Goal: Ask a question

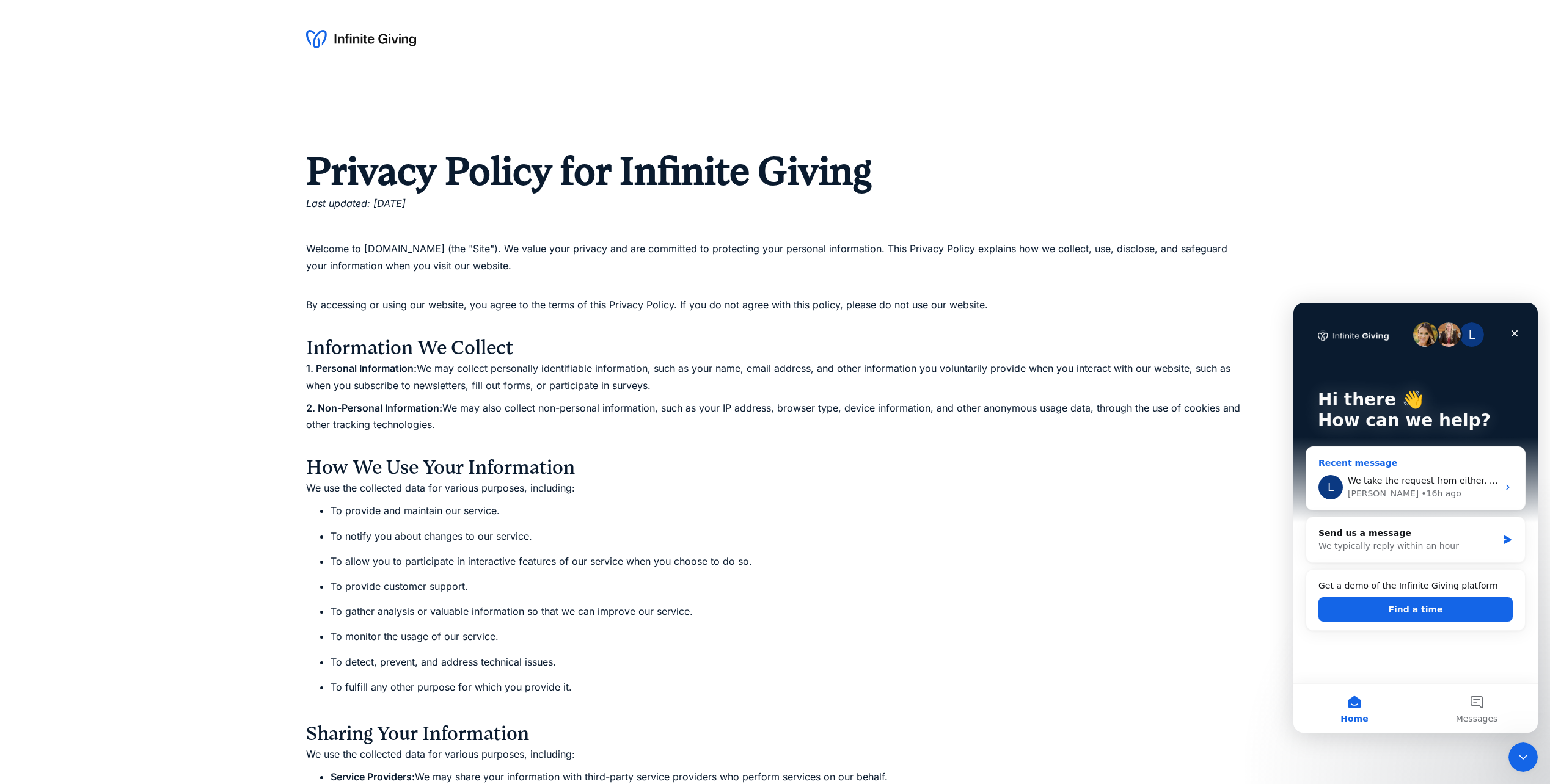
click at [1417, 491] on div "[PERSON_NAME] • 16h ago" at bounding box center [1423, 494] width 150 height 13
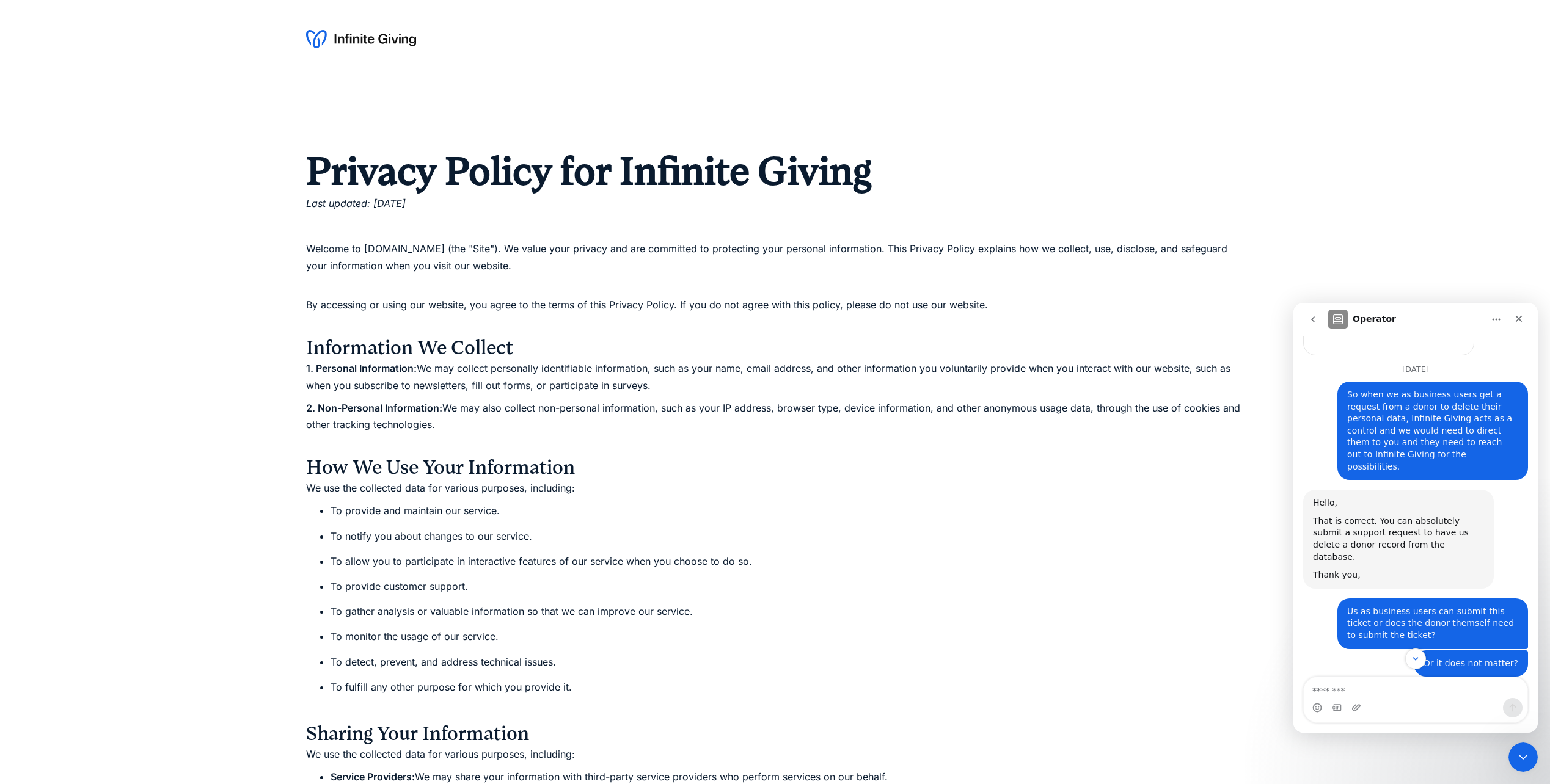
scroll to position [810, 0]
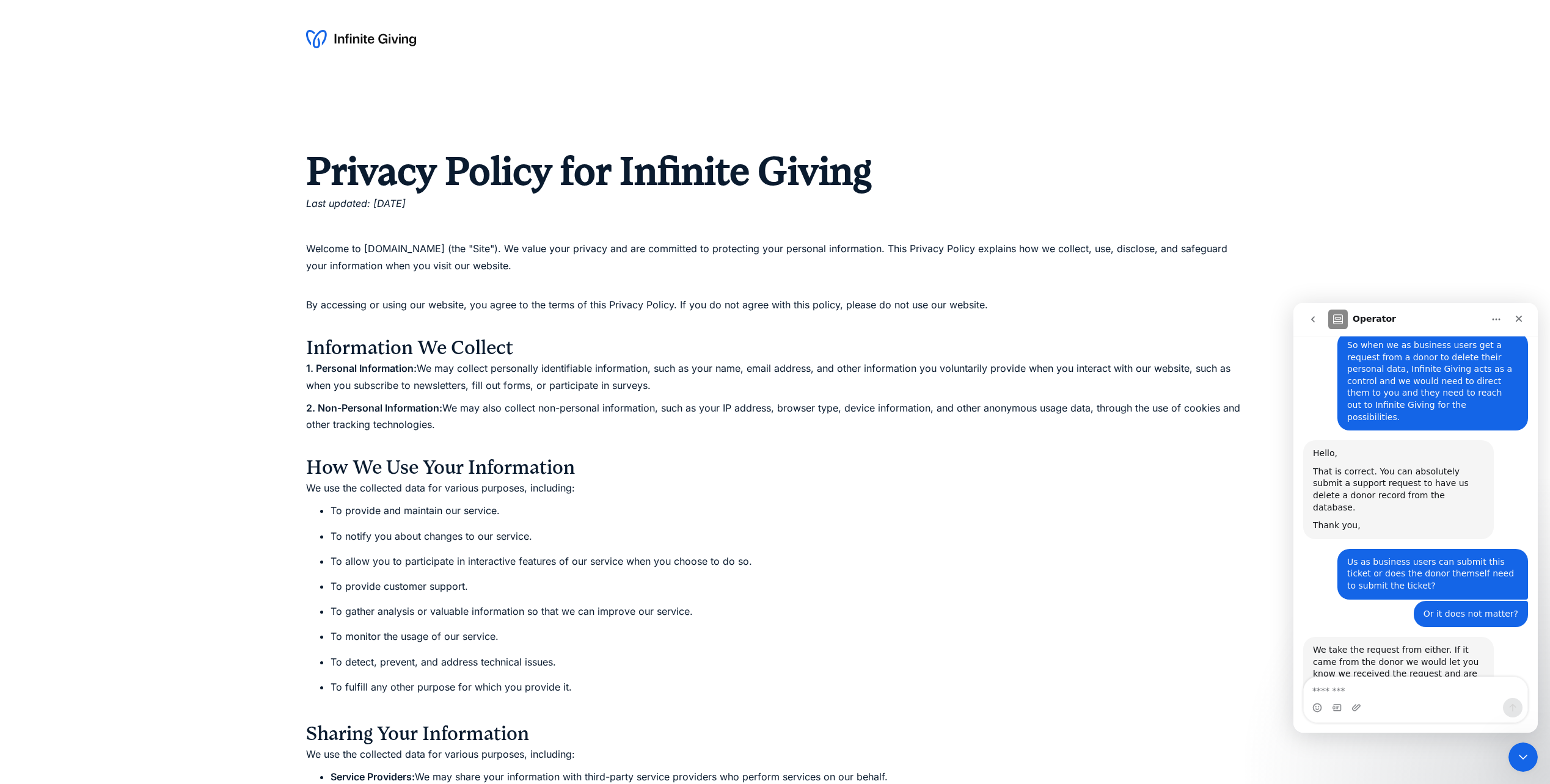
click at [419, 528] on li "To notify you about changes to our service." at bounding box center [787, 536] width 914 height 17
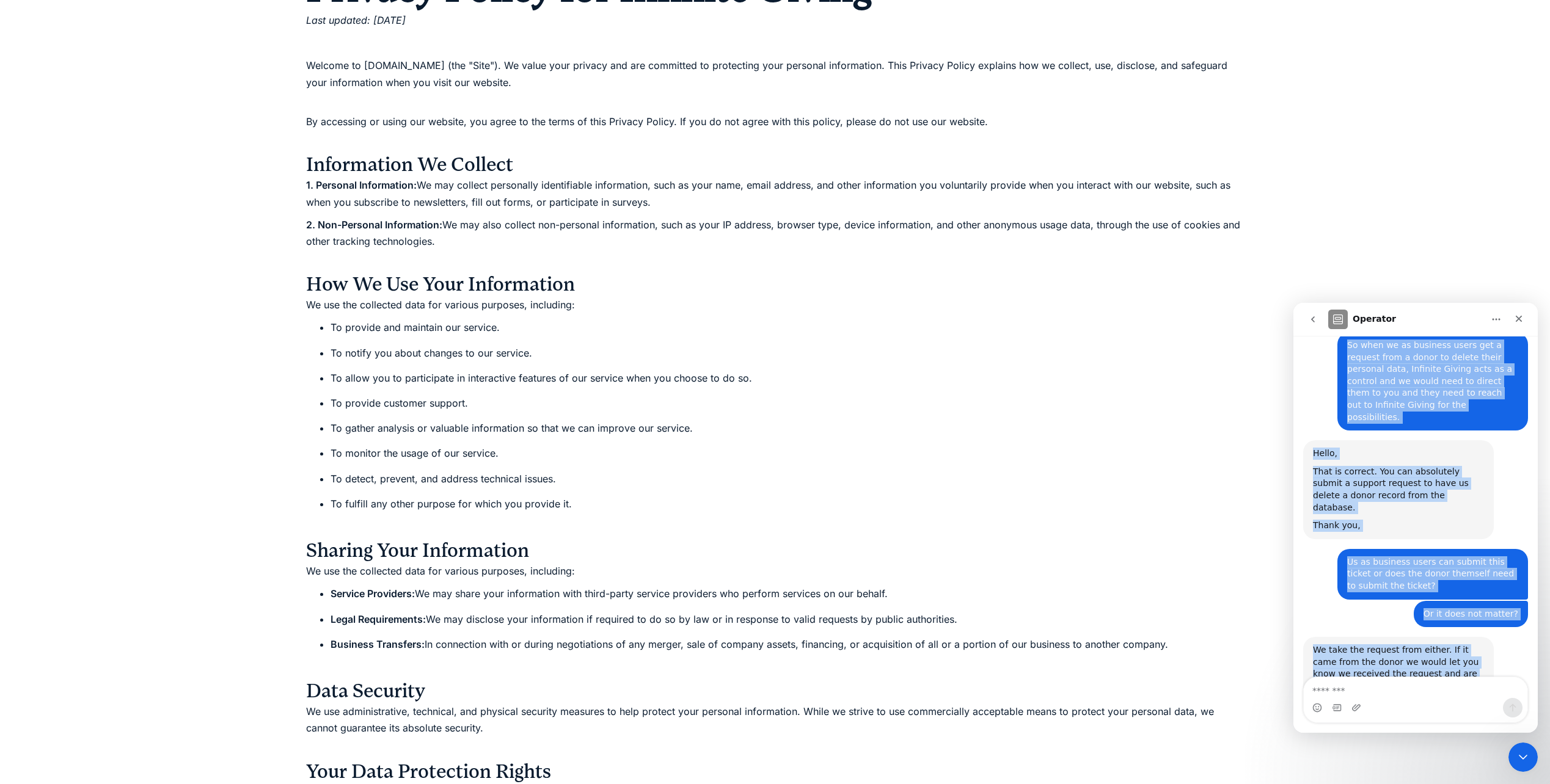
drag, startPoint x: 1341, startPoint y: 380, endPoint x: 1432, endPoint y: 654, distance: 288.7
click at [1432, 654] on div "**********" at bounding box center [1415, 153] width 225 height 1147
click at [1337, 378] on div "So when we as business users get a request from a donor to delete their persona…" at bounding box center [1432, 382] width 191 height 98
drag, startPoint x: 1340, startPoint y: 379, endPoint x: 1395, endPoint y: 646, distance: 272.6
click at [1395, 646] on div "**********" at bounding box center [1415, 153] width 225 height 1147
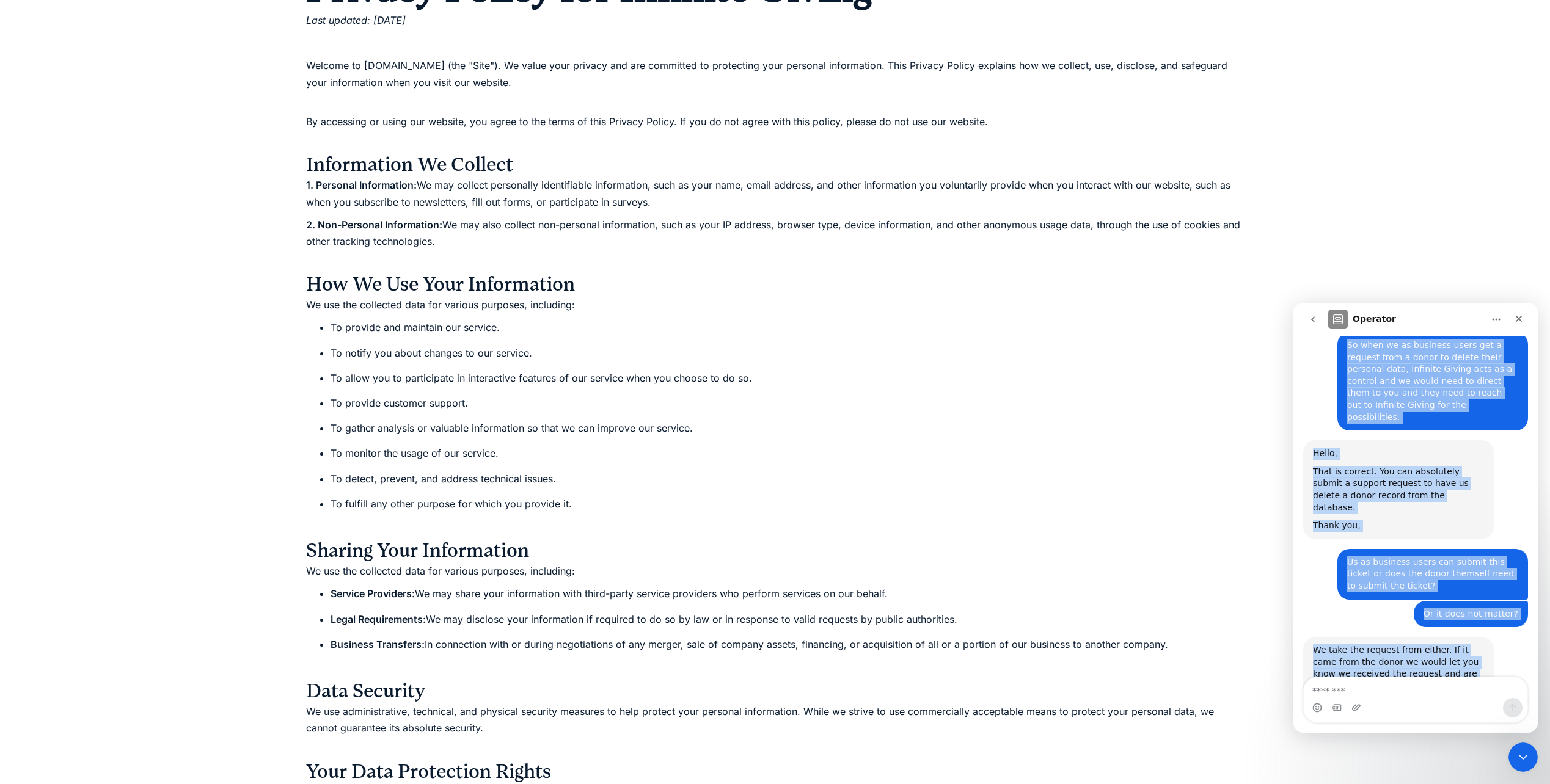
copy div "So when we as business users get a request from a donor to delete their persona…"
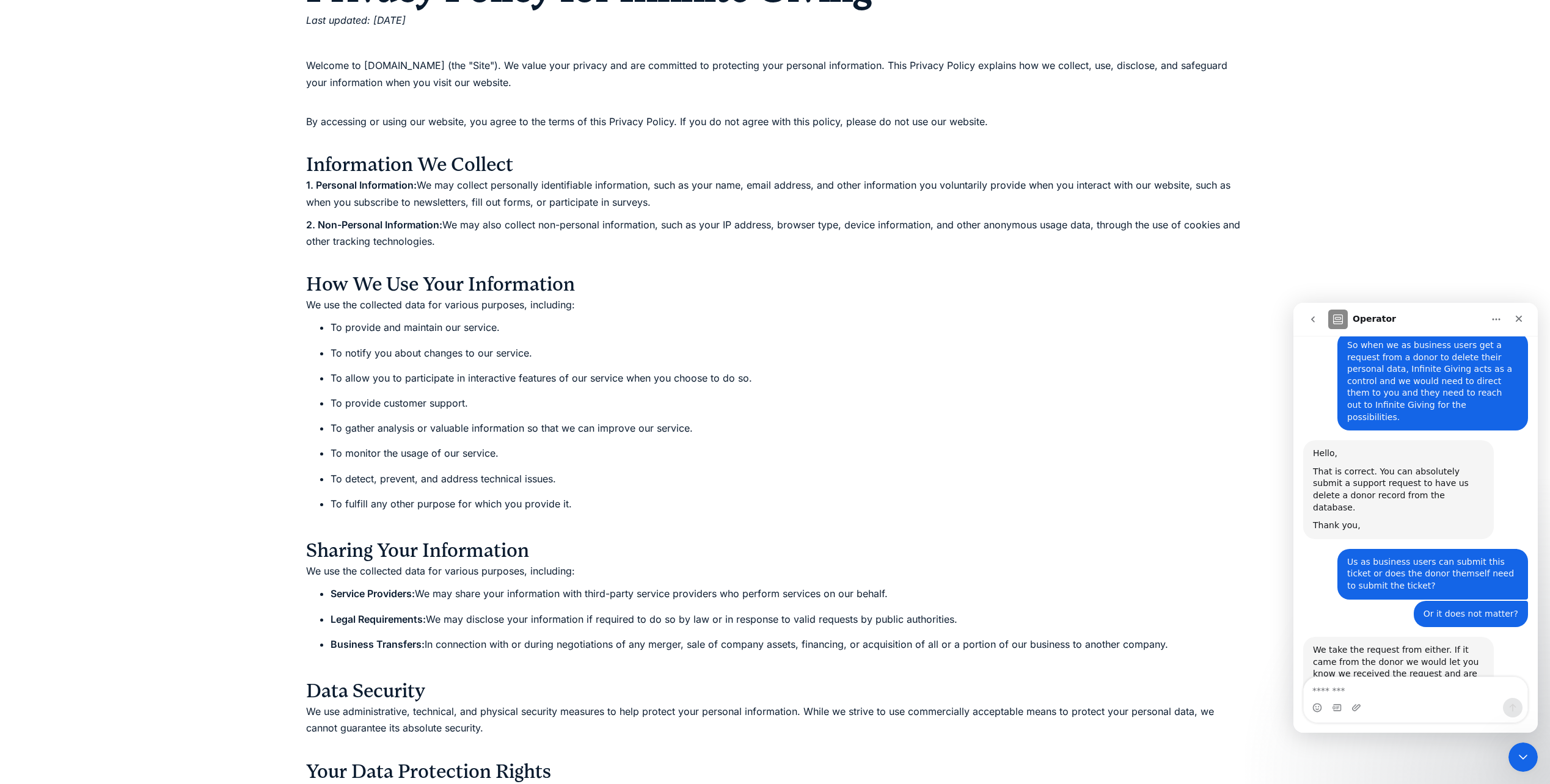
click at [1422, 320] on div "Operator" at bounding box center [1405, 320] width 155 height 20
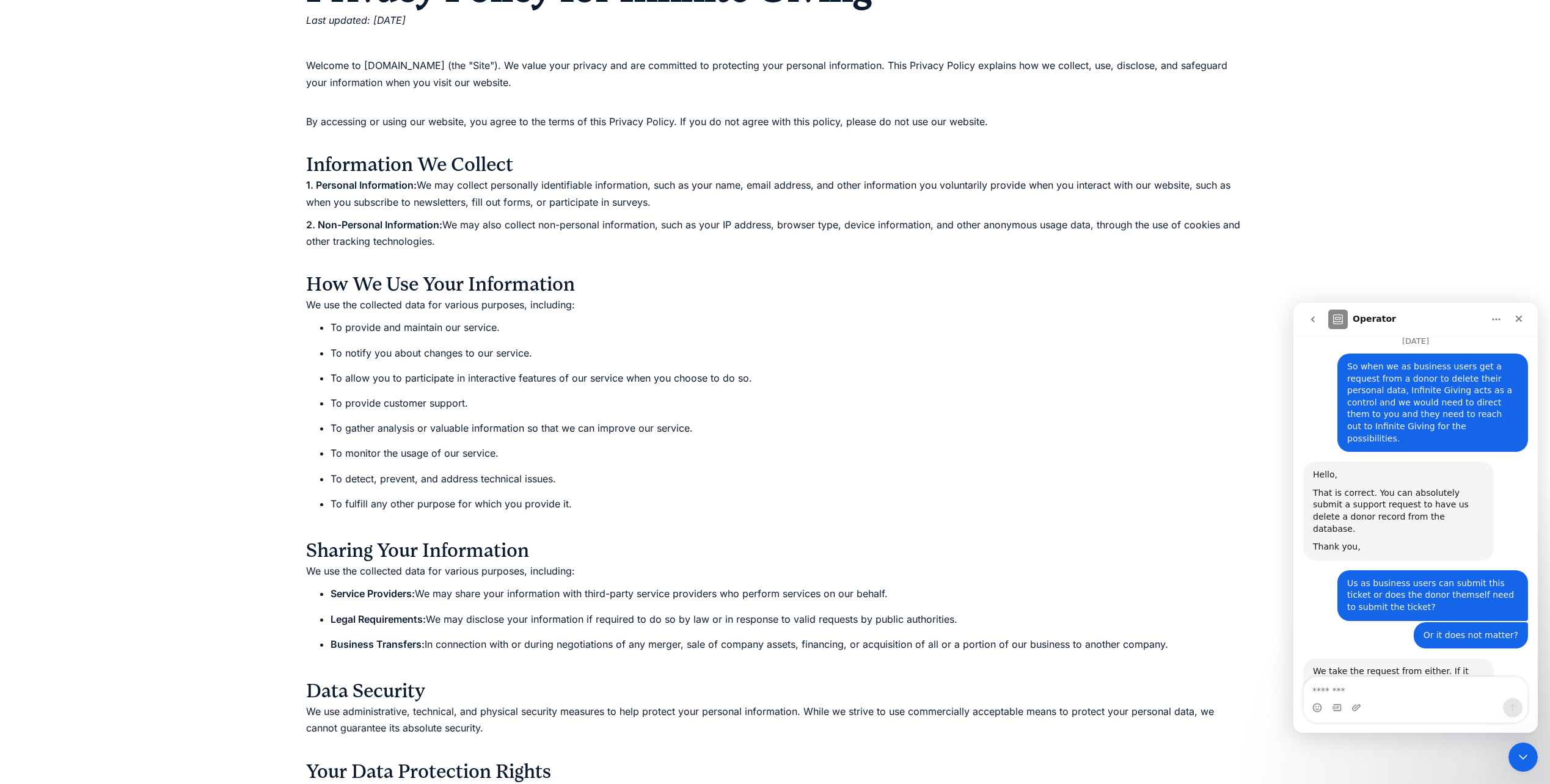
scroll to position [787, 0]
drag, startPoint x: 1295, startPoint y: 305, endPoint x: 1265, endPoint y: 268, distance: 47.6
click html "**********"
click at [1501, 326] on button "Home" at bounding box center [1496, 320] width 23 height 23
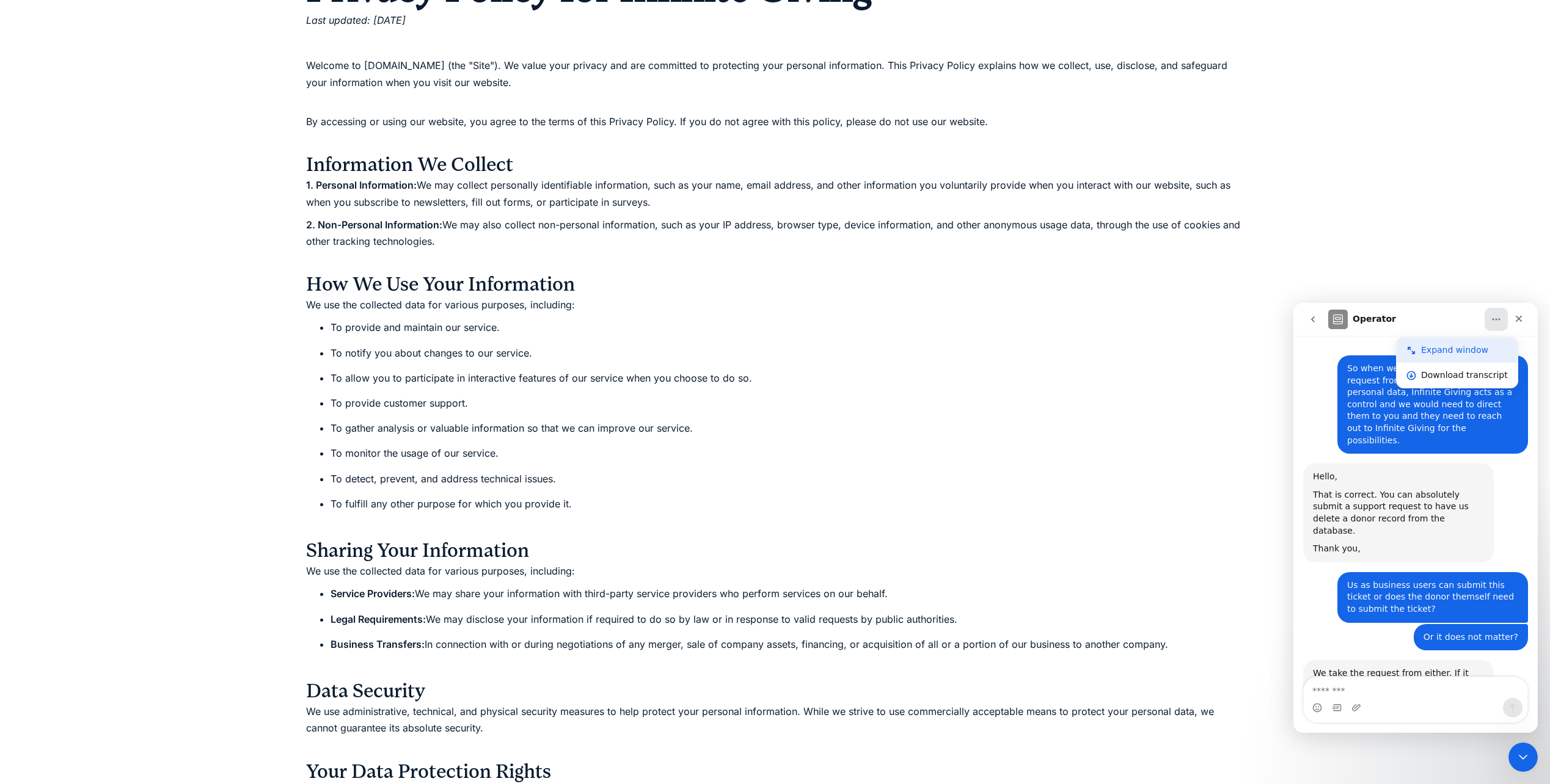
click at [1487, 346] on div "Expand window" at bounding box center [1464, 350] width 87 height 13
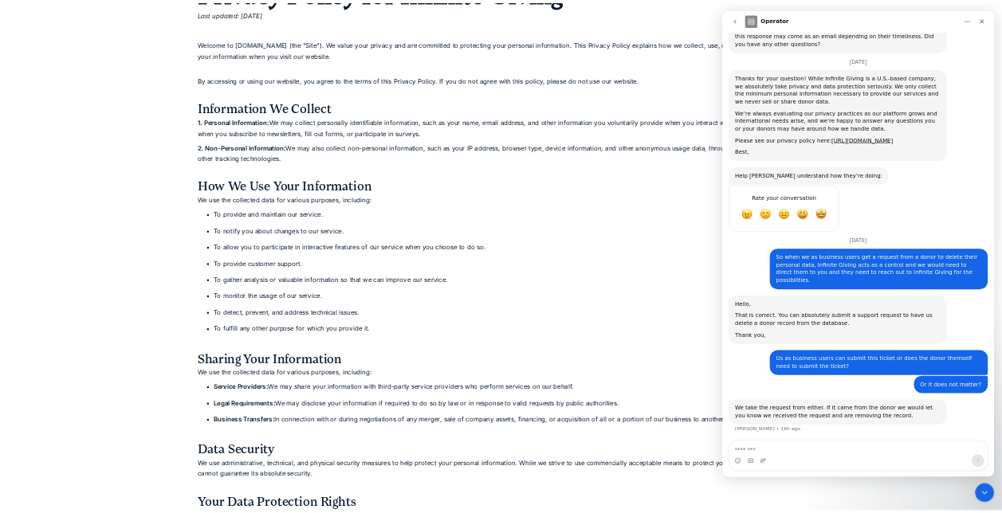
scroll to position [397, 0]
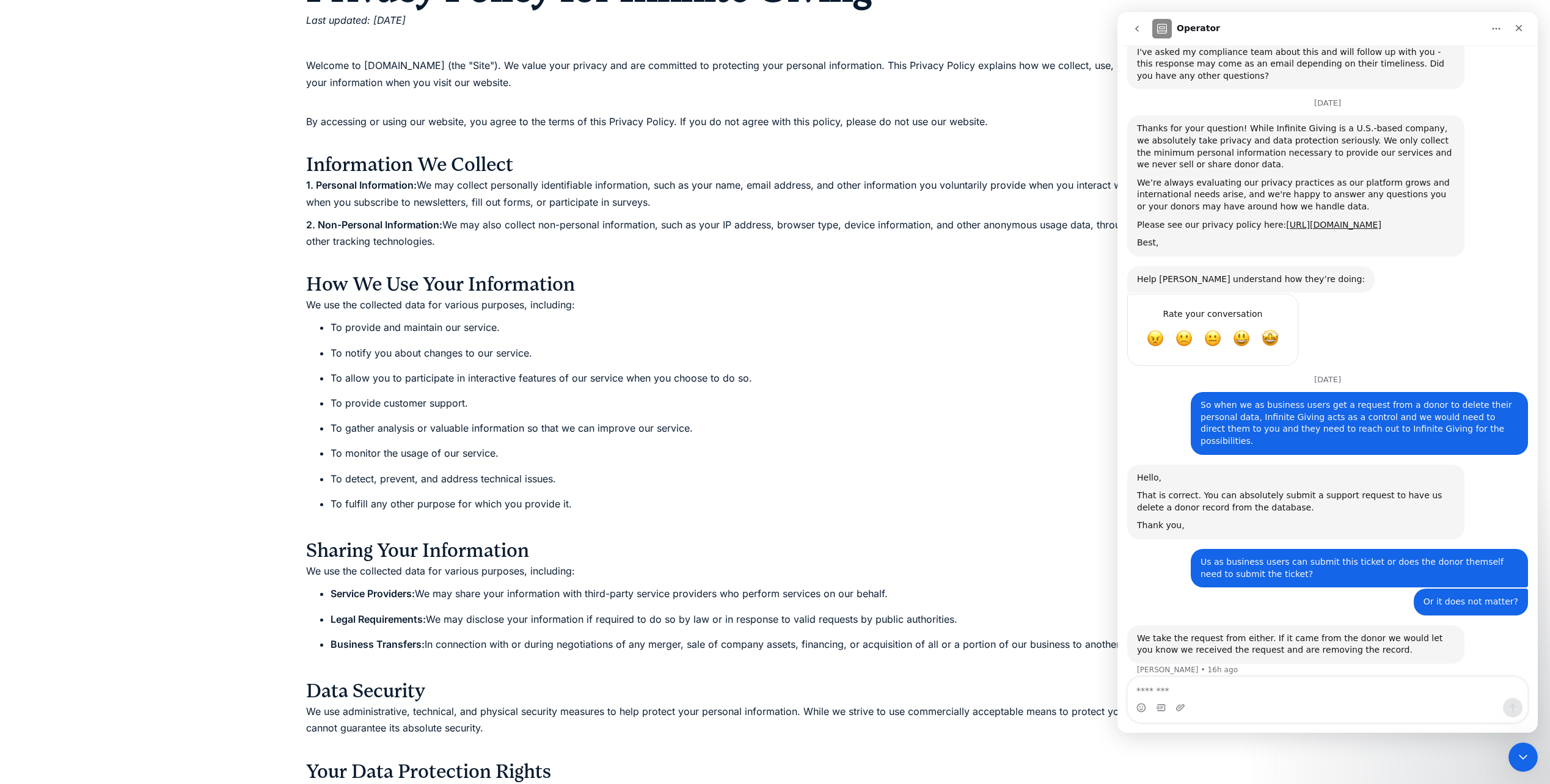
click at [1477, 261] on div "Thanks for your question! While Infinite Giving is a U.S.-based company, we abs…" at bounding box center [1327, 191] width 401 height 150
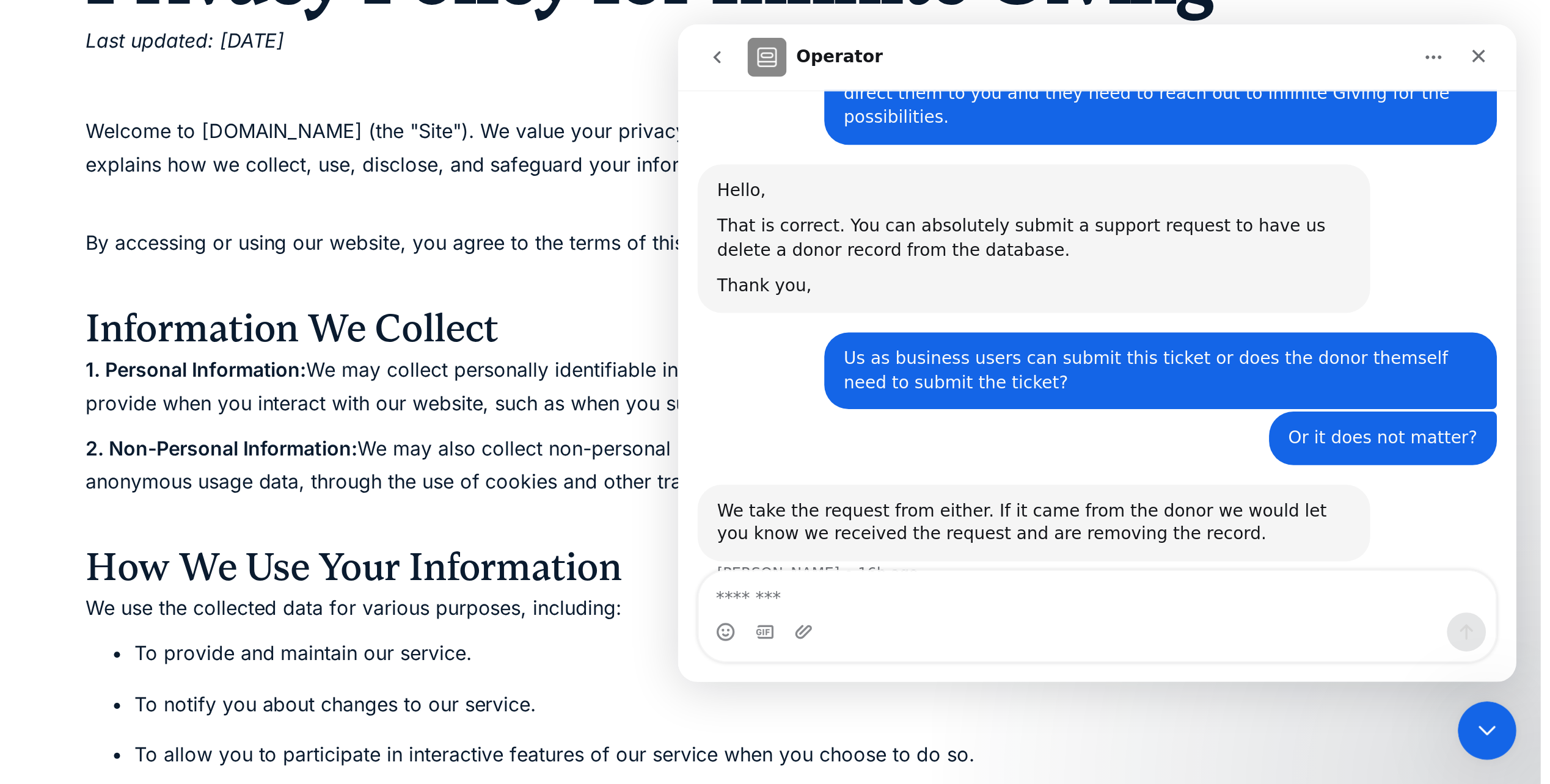
scroll to position [694, 0]
